Goal: Transaction & Acquisition: Purchase product/service

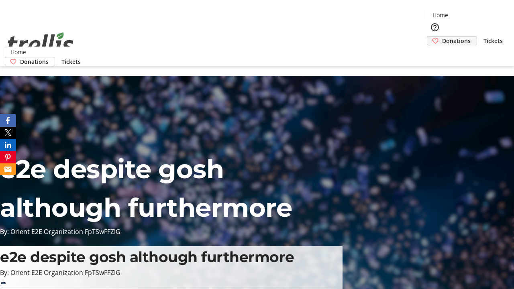
click at [442, 37] on span "Donations" at bounding box center [456, 41] width 29 height 8
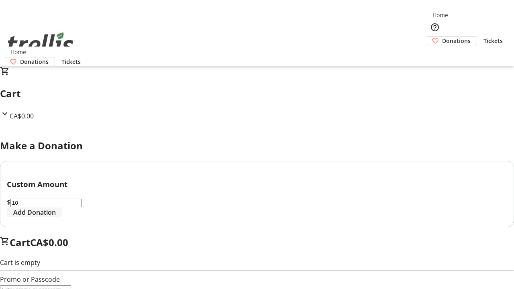
click at [56, 217] on span "Add Donation" at bounding box center [34, 213] width 43 height 10
